Goal: Information Seeking & Learning: Understand process/instructions

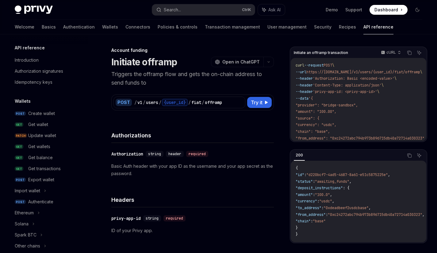
scroll to position [192, 0]
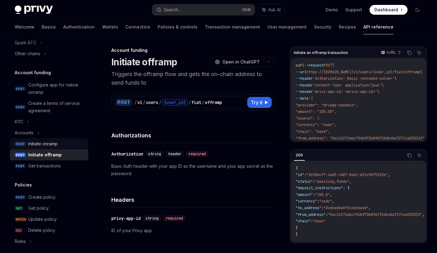
click at [36, 144] on div "Initiate onramp" at bounding box center [42, 143] width 29 height 7
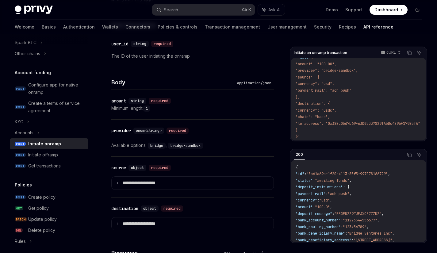
scroll to position [233, 0]
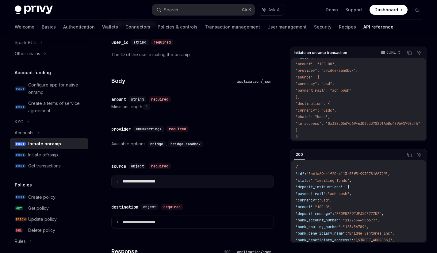
click at [146, 187] on summary "**********" at bounding box center [193, 181] width 162 height 13
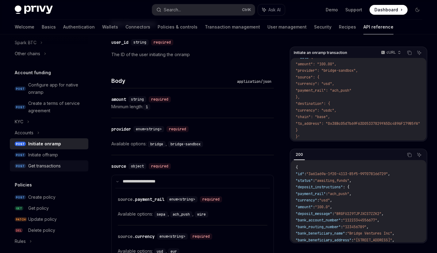
click at [59, 169] on div "Get transactions" at bounding box center [44, 165] width 32 height 7
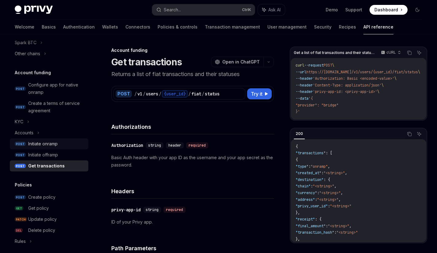
click at [56, 144] on div "Initiate onramp" at bounding box center [42, 143] width 29 height 7
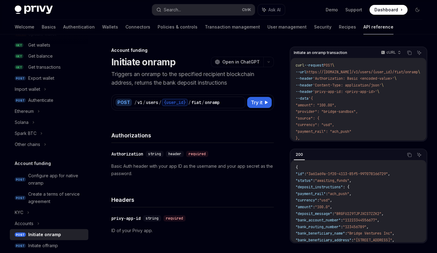
scroll to position [102, 0]
click at [24, 213] on div "KYC" at bounding box center [49, 212] width 78 height 11
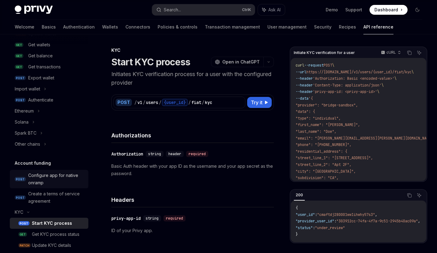
click at [30, 179] on div "Configure app for native onramp" at bounding box center [56, 179] width 56 height 15
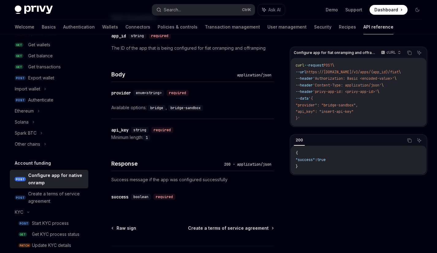
scroll to position [276, 0]
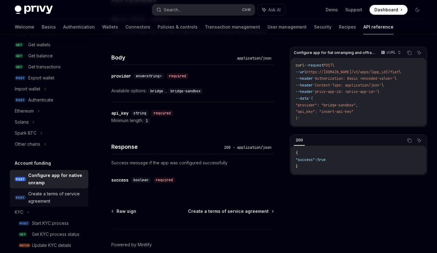
click at [32, 200] on div "Create a terms of service agreement" at bounding box center [56, 197] width 56 height 15
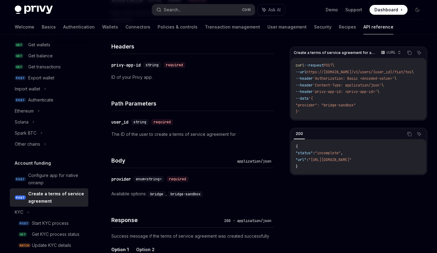
scroll to position [157, 0]
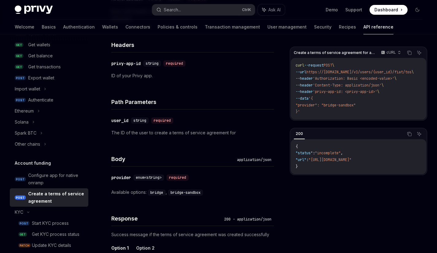
click at [153, 195] on code "bridge" at bounding box center [157, 192] width 18 height 6
click at [108, 198] on div "Account funding Create a terms of service agreement OpenAI Open in ChatGPT Crea…" at bounding box center [135, 139] width 280 height 501
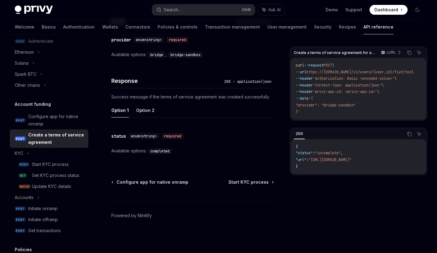
scroll to position [166, 0]
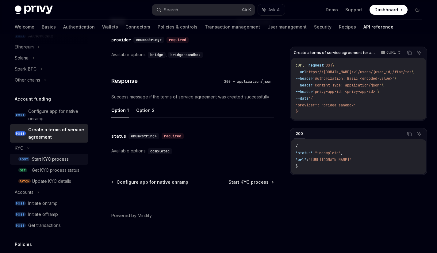
click at [29, 159] on link "POST Start KYC process" at bounding box center [49, 159] width 78 height 11
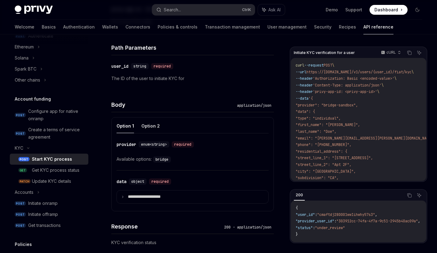
scroll to position [218, 0]
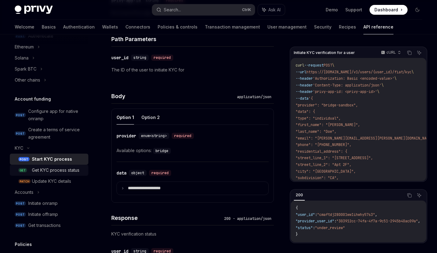
click at [37, 169] on div "Get KYC process status" at bounding box center [56, 169] width 48 height 7
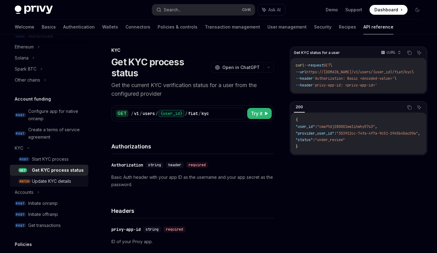
click at [38, 185] on div "Update KYC details" at bounding box center [51, 180] width 39 height 7
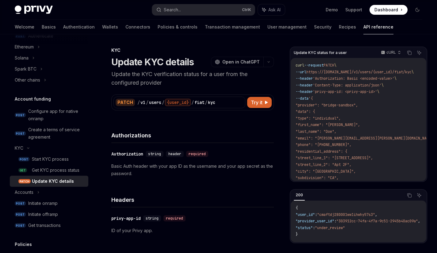
click at [32, 176] on link "PATCH Update KYC details" at bounding box center [49, 181] width 78 height 11
click at [27, 172] on span "GET" at bounding box center [23, 170] width 10 height 5
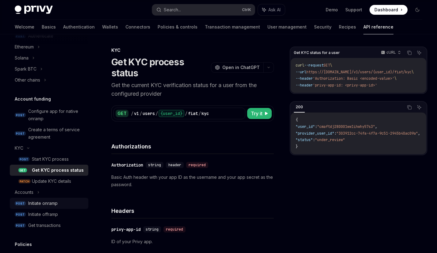
click at [30, 207] on div "Initiate onramp" at bounding box center [42, 203] width 29 height 7
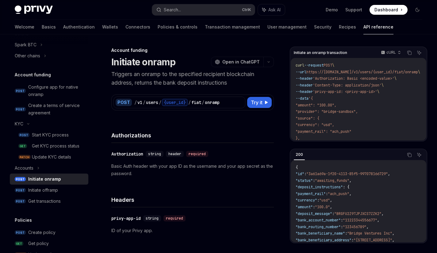
scroll to position [190, 0]
click at [29, 191] on div "Initiate offramp" at bounding box center [43, 189] width 30 height 7
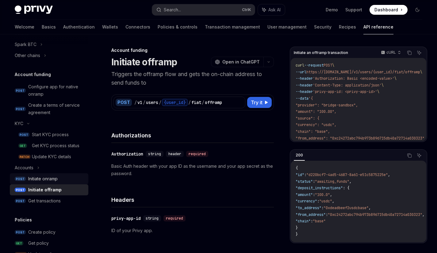
click at [29, 178] on div "Initiate onramp" at bounding box center [42, 178] width 29 height 7
click at [26, 177] on link "POST Initiate onramp" at bounding box center [49, 178] width 78 height 11
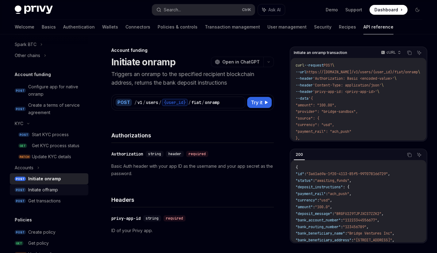
click at [29, 189] on div "Initiate offramp" at bounding box center [43, 189] width 30 height 7
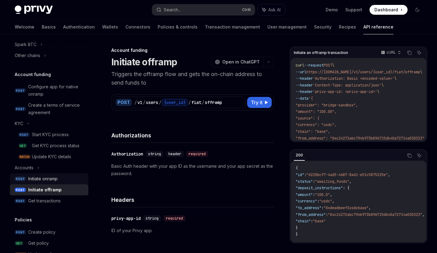
click at [28, 179] on div "Initiate onramp" at bounding box center [42, 178] width 29 height 7
type textarea "*"
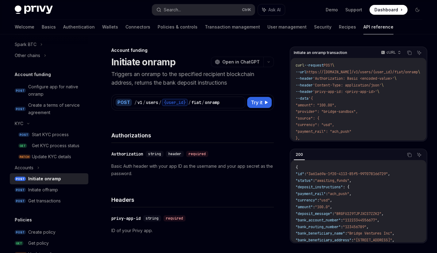
scroll to position [44, 0]
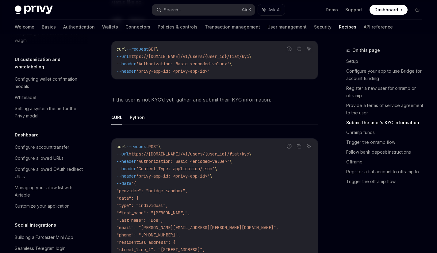
scroll to position [300, 0]
click at [32, 89] on div "Configuring wallet confirmation modals" at bounding box center [50, 82] width 70 height 15
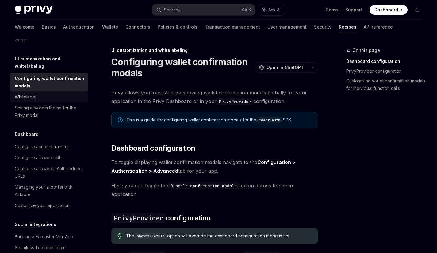
click at [30, 101] on div "Whitelabel" at bounding box center [25, 96] width 21 height 7
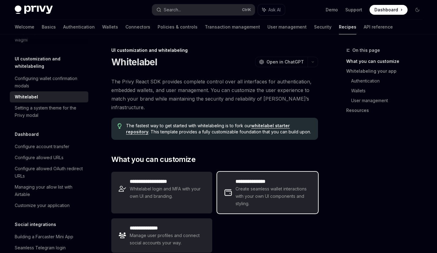
click at [239, 178] on h2 "**********" at bounding box center [272, 181] width 75 height 7
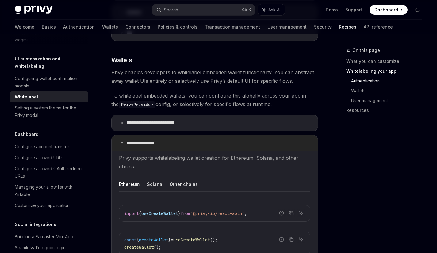
scroll to position [544, 0]
click at [205, 137] on summary "**********" at bounding box center [215, 143] width 206 height 16
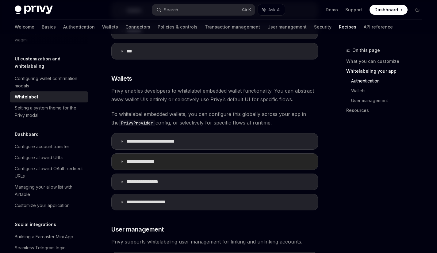
scroll to position [525, 0]
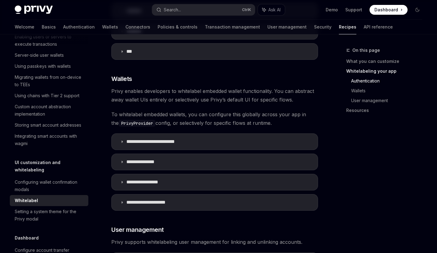
click at [413, 131] on div "On this page What you can customize Whitelabeling your app Authentication Walle…" at bounding box center [380, 150] width 93 height 206
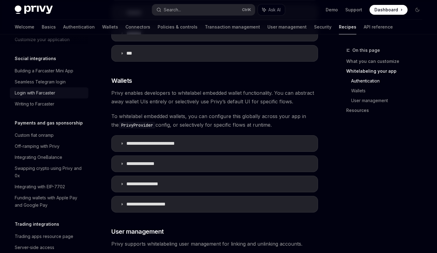
scroll to position [522, 0]
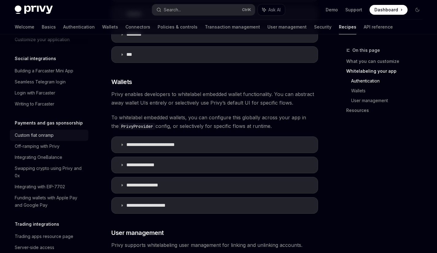
click at [55, 139] on div "Custom fiat onramp" at bounding box center [50, 134] width 70 height 7
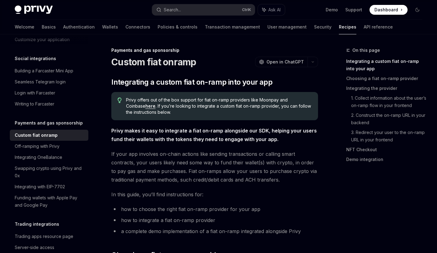
click at [145, 107] on link "here" at bounding box center [150, 106] width 10 height 6
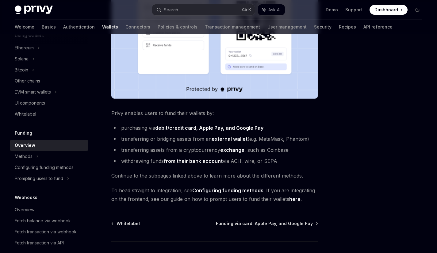
scroll to position [177, 0]
click at [290, 198] on link "here" at bounding box center [294, 199] width 11 height 6
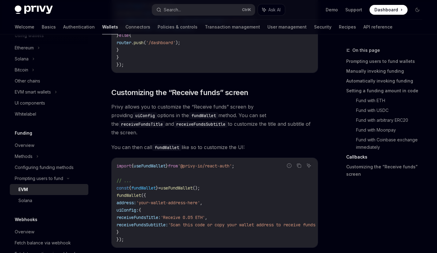
scroll to position [1593, 0]
click at [37, 166] on div "Configuring funding methods" at bounding box center [44, 167] width 59 height 7
type textarea "*"
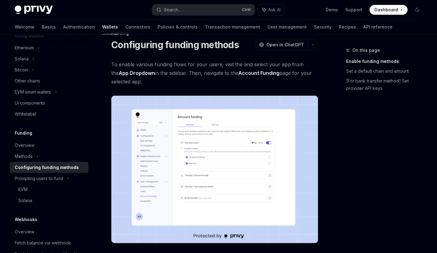
scroll to position [17, 0]
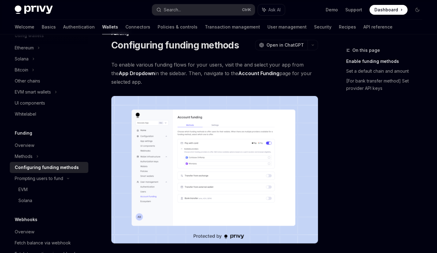
click at [220, 194] on img at bounding box center [214, 170] width 207 height 148
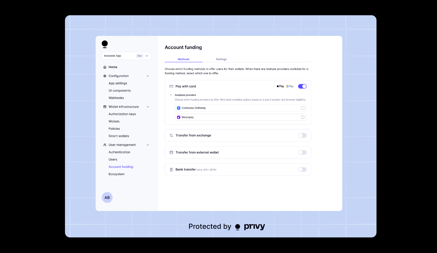
click at [65, 132] on div at bounding box center [218, 126] width 437 height 253
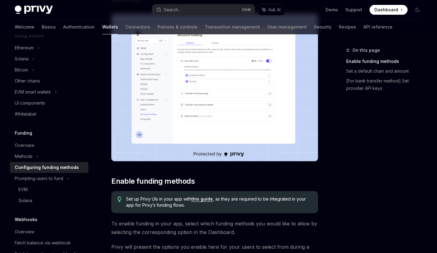
scroll to position [99, 0]
click at [174, 115] on img at bounding box center [214, 88] width 207 height 148
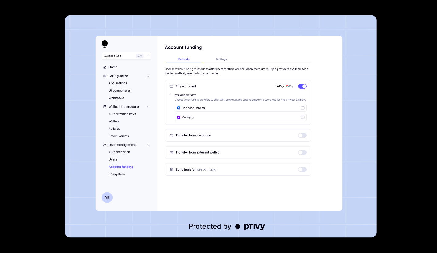
click at [413, 127] on div at bounding box center [218, 126] width 437 height 253
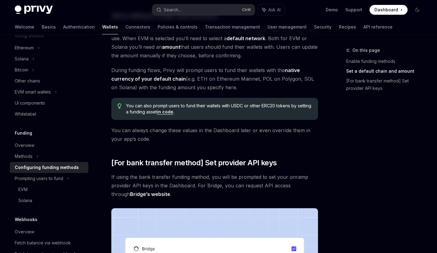
scroll to position [404, 0]
